Goal: Answer question/provide support

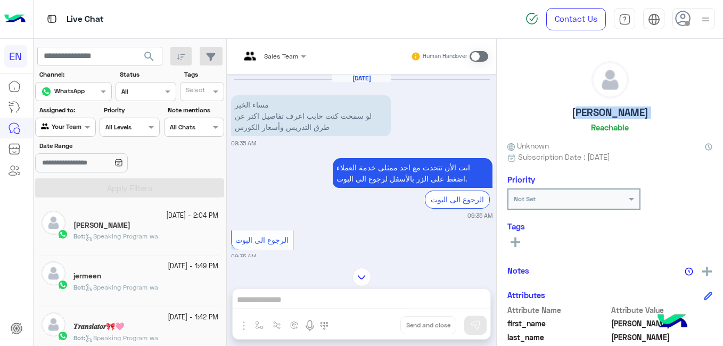
scroll to position [246, 0]
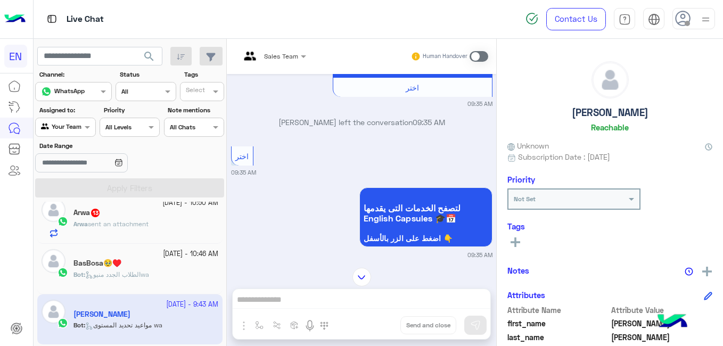
click at [159, 221] on div "Arwa sent an attachment" at bounding box center [145, 228] width 145 height 19
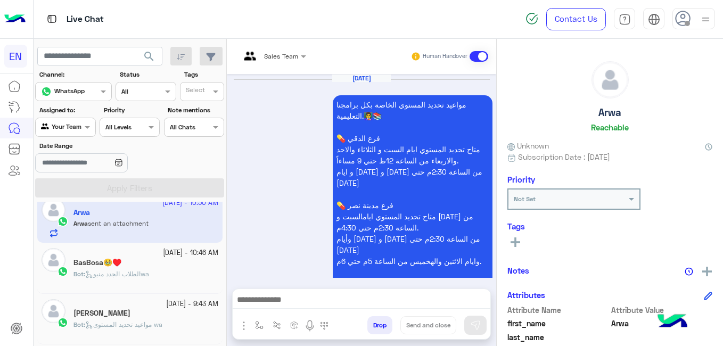
scroll to position [810, 0]
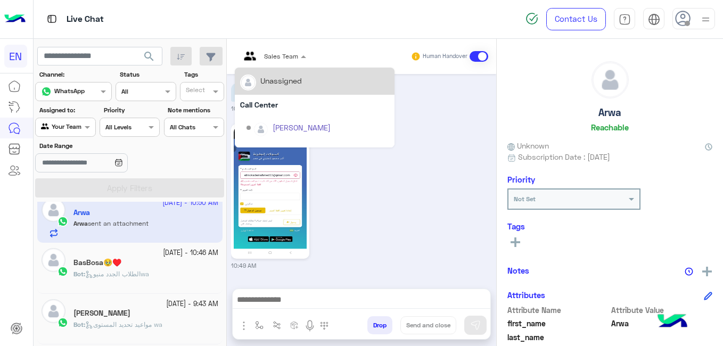
click at [283, 51] on div at bounding box center [273, 55] width 77 height 10
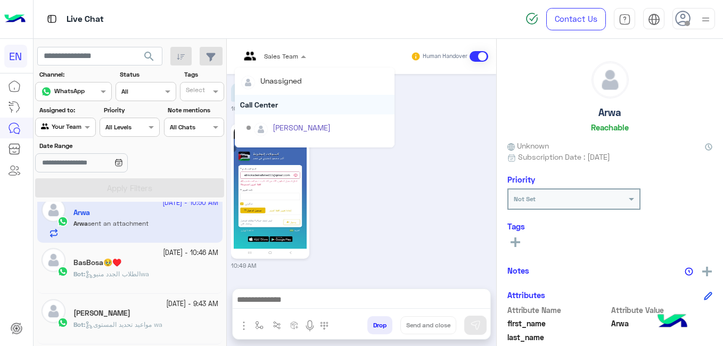
click at [275, 97] on div "Call Center" at bounding box center [315, 105] width 160 height 20
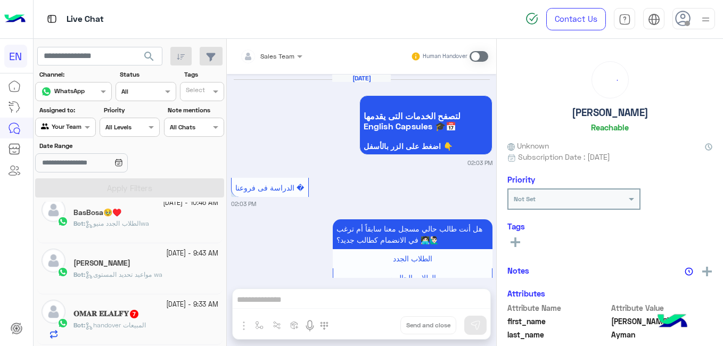
scroll to position [1005, 0]
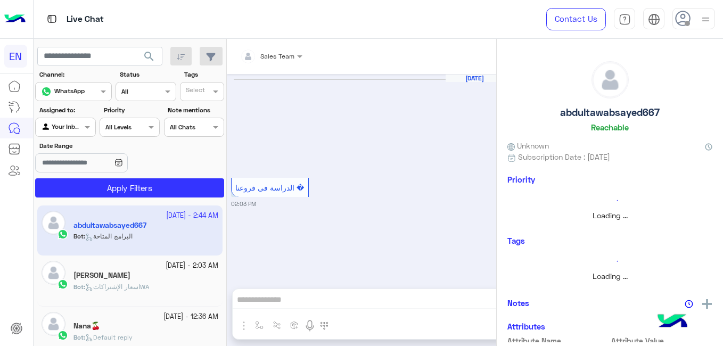
scroll to position [1345, 0]
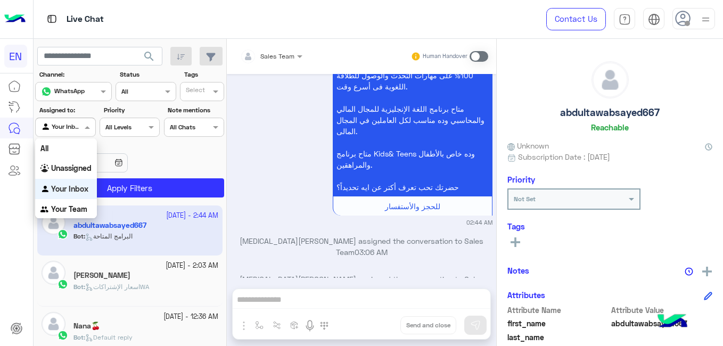
click at [72, 125] on div at bounding box center [65, 126] width 59 height 10
click at [72, 201] on div "Your Team" at bounding box center [66, 209] width 62 height 21
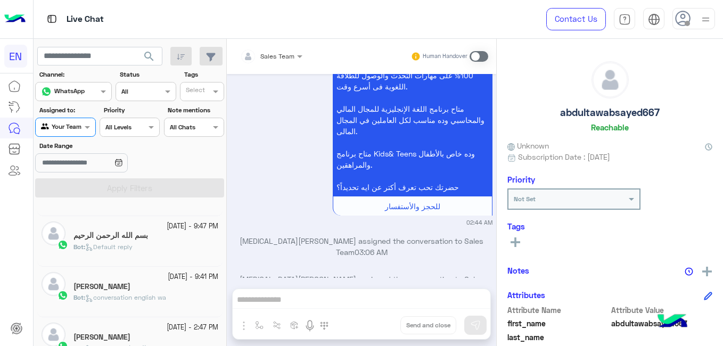
scroll to position [0, 0]
